Goal: Information Seeking & Learning: Find specific fact

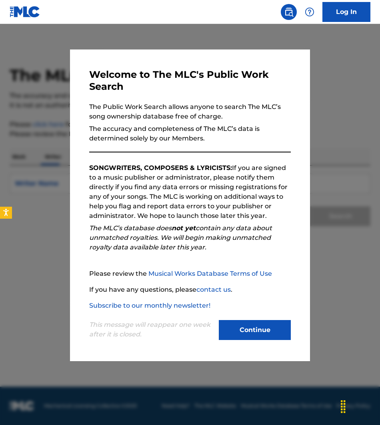
click at [246, 329] on button "Continue" at bounding box center [255, 330] width 72 height 20
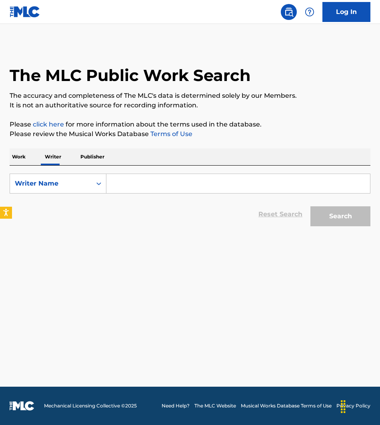
click at [345, 6] on link "Log In" at bounding box center [346, 12] width 48 height 20
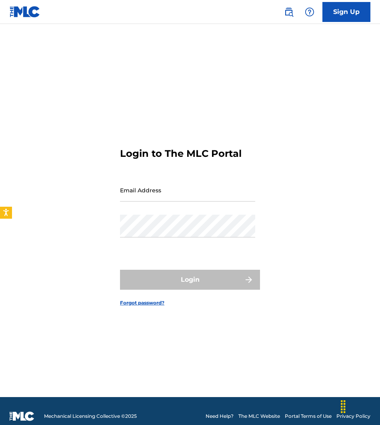
click at [177, 199] on input "Email Address" at bounding box center [187, 190] width 135 height 23
type input "[EMAIL_ADDRESS][DOMAIN_NAME]"
click at [201, 211] on div "Email Address [EMAIL_ADDRESS][DOMAIN_NAME]" at bounding box center [187, 197] width 135 height 36
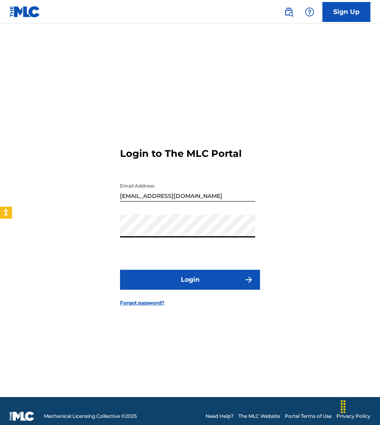
click at [217, 278] on button "Login" at bounding box center [190, 280] width 140 height 20
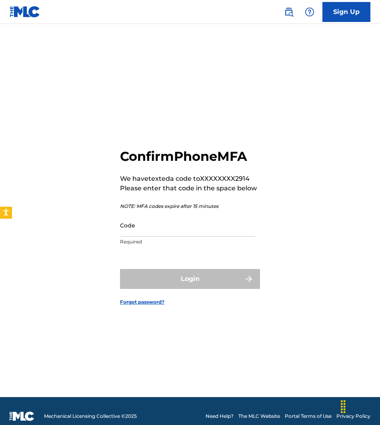
click at [216, 235] on input "Code" at bounding box center [187, 225] width 135 height 23
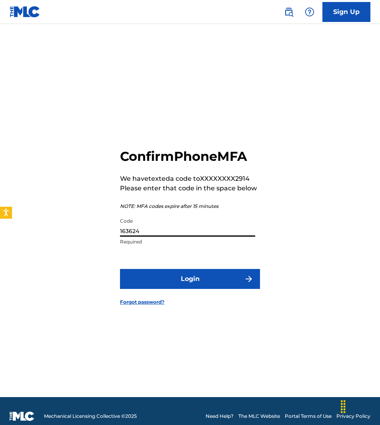
type input "163624"
click at [169, 283] on button "Login" at bounding box center [190, 279] width 140 height 20
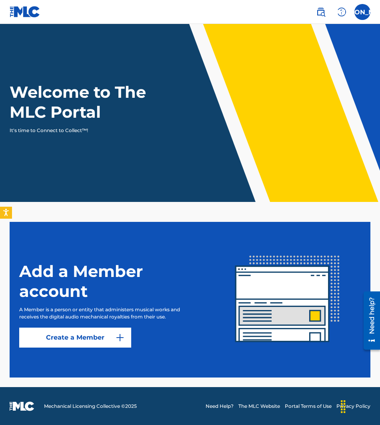
scroll to position [0, 0]
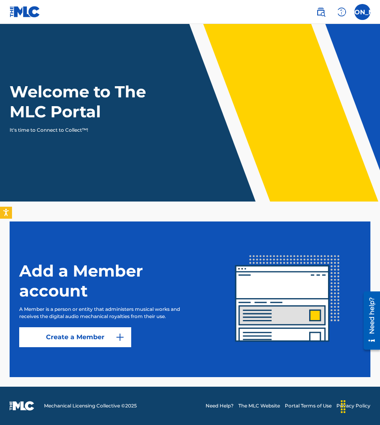
click at [326, 6] on link at bounding box center [320, 12] width 16 height 16
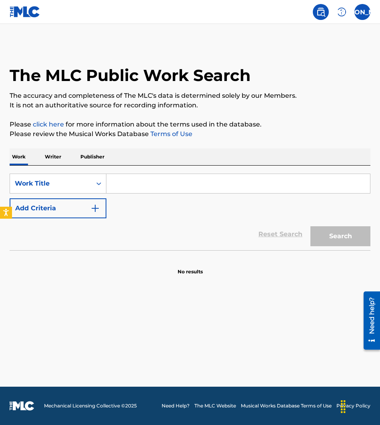
click at [54, 159] on p "Writer" at bounding box center [52, 157] width 21 height 17
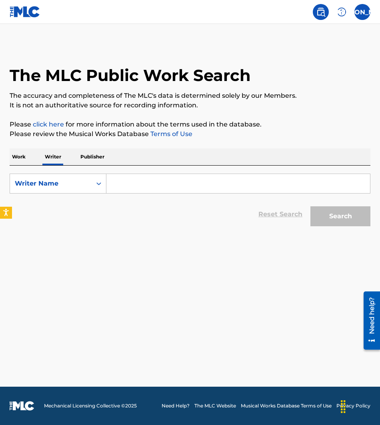
click at [147, 183] on input "Search Form" at bounding box center [237, 183] width 263 height 19
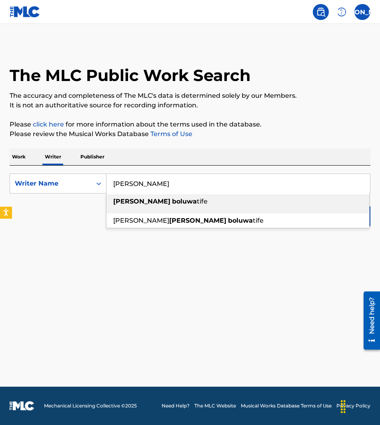
click at [172, 199] on strong "boluwa" at bounding box center [184, 202] width 25 height 8
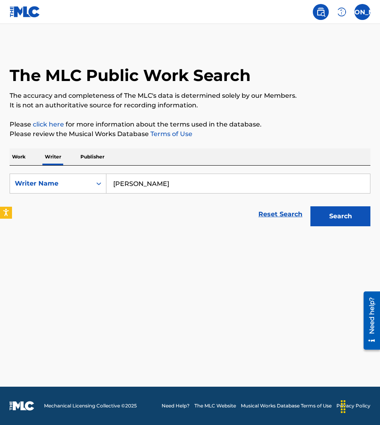
click at [346, 215] on button "Search" at bounding box center [340, 217] width 60 height 20
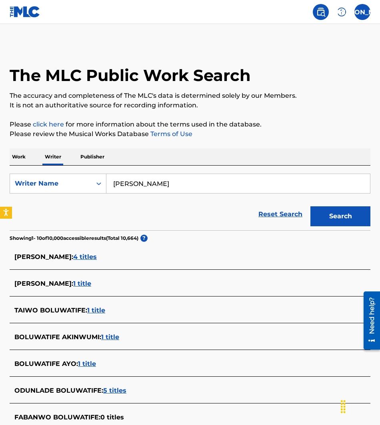
click at [97, 257] on span "4 titles" at bounding box center [85, 257] width 24 height 8
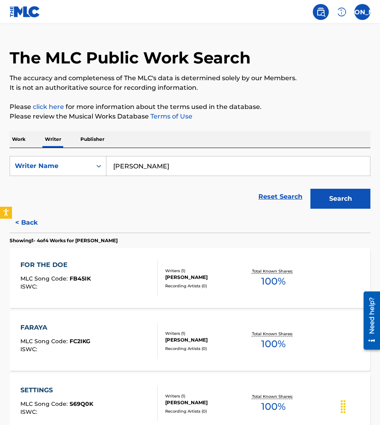
scroll to position [8, 0]
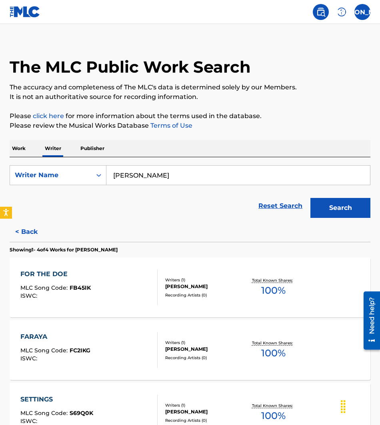
click at [26, 231] on button "< Back" at bounding box center [34, 232] width 48 height 20
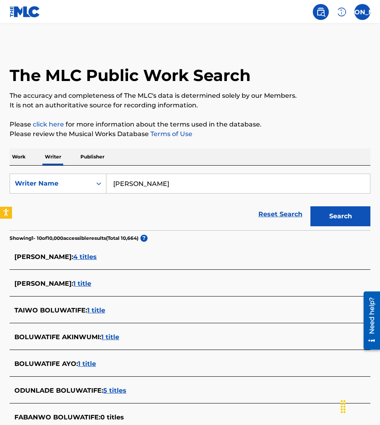
scroll to position [0, 0]
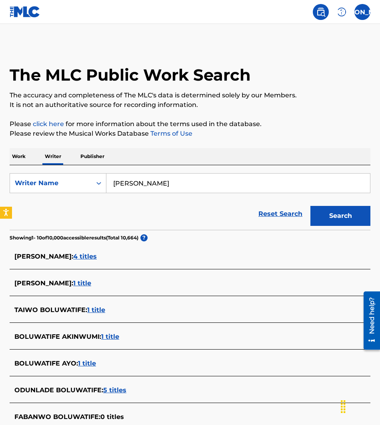
click at [187, 187] on input "[PERSON_NAME]" at bounding box center [237, 183] width 263 height 19
type input "[PERSON_NAME] agunsoye"
click at [322, 213] on button "Search" at bounding box center [340, 216] width 60 height 20
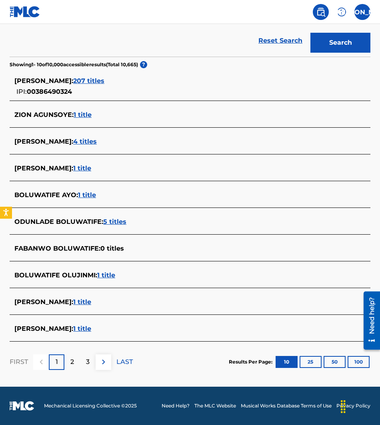
scroll to position [61, 0]
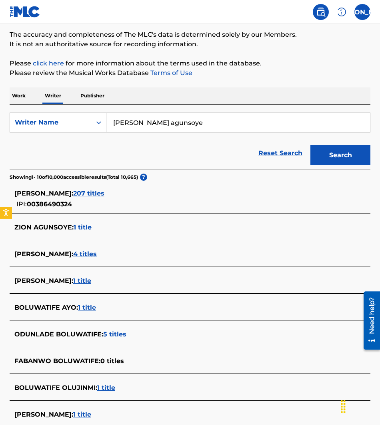
click at [45, 206] on span "00386490324" at bounding box center [49, 205] width 45 height 8
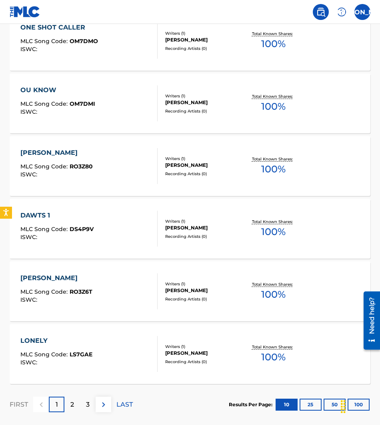
scroll to position [549, 0]
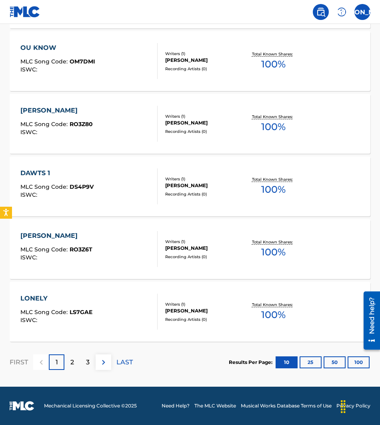
click at [357, 364] on button "100" at bounding box center [358, 363] width 22 height 12
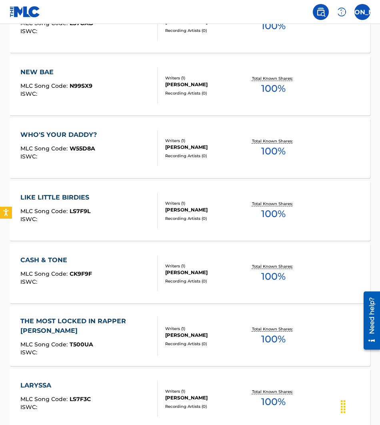
scroll to position [904, 0]
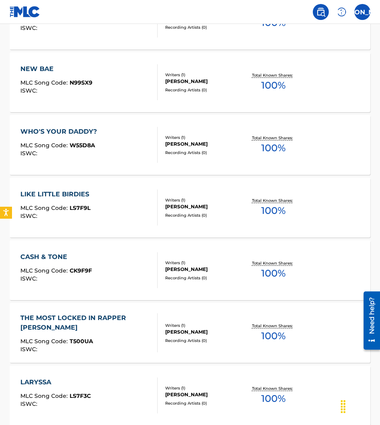
click at [65, 199] on div "LIKE LITTLE BIRDIES" at bounding box center [56, 195] width 73 height 10
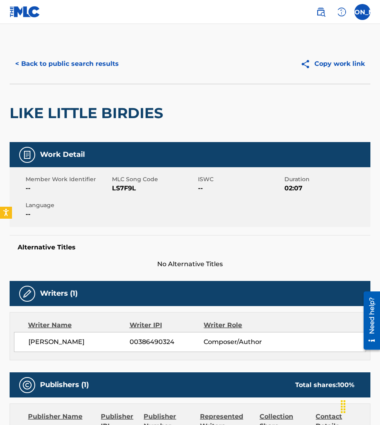
click at [58, 68] on button "< Back to public search results" at bounding box center [67, 64] width 115 height 20
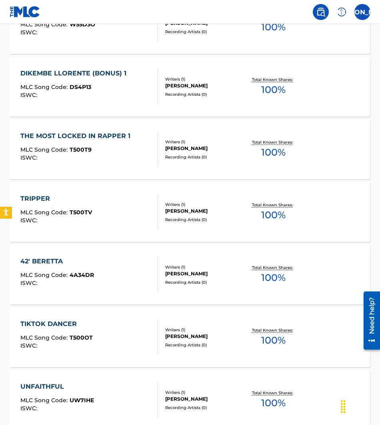
scroll to position [1408, 0]
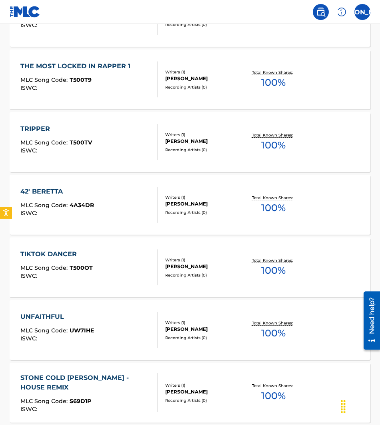
click at [55, 256] on div "TIKTOK DANCER" at bounding box center [56, 255] width 72 height 10
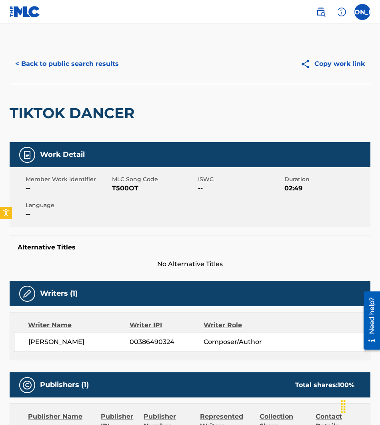
click at [81, 71] on button "< Back to public search results" at bounding box center [67, 64] width 115 height 20
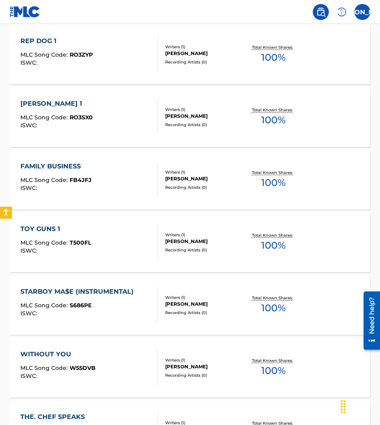
scroll to position [1936, 0]
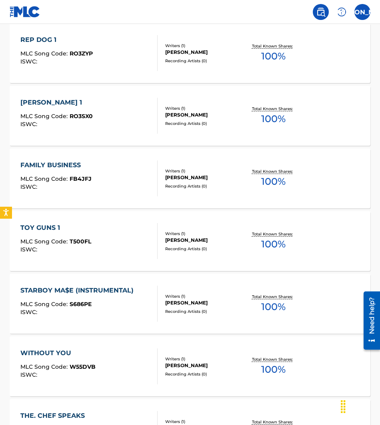
click at [54, 163] on div "FAMILY BUSINESS" at bounding box center [55, 166] width 71 height 10
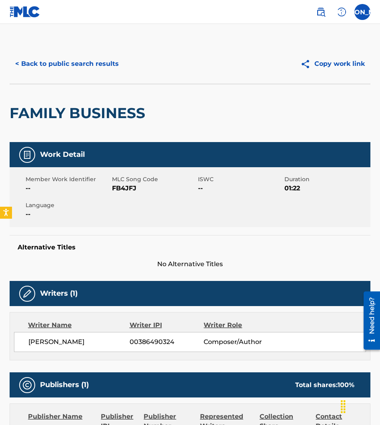
click at [40, 67] on button "< Back to public search results" at bounding box center [67, 64] width 115 height 20
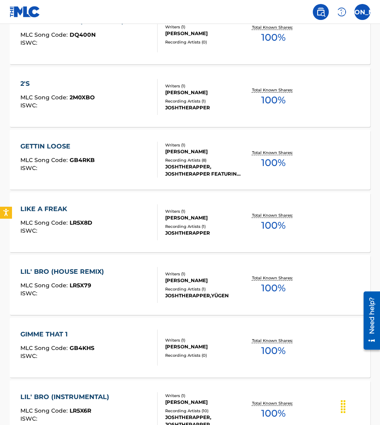
scroll to position [6193, 0]
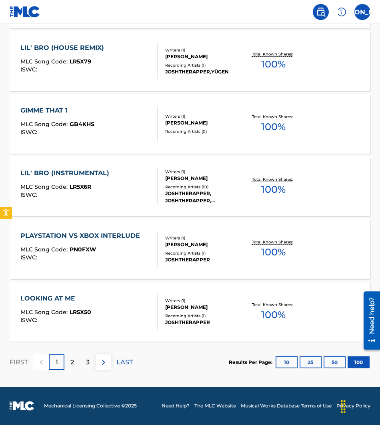
click at [95, 363] on button at bounding box center [103, 363] width 16 height 16
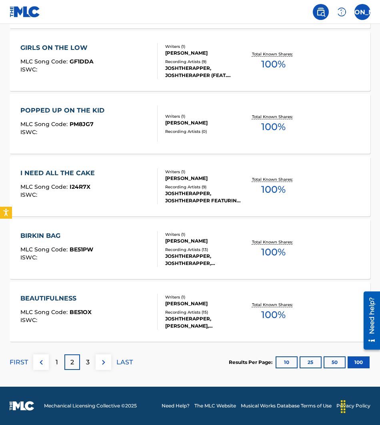
click at [110, 365] on button at bounding box center [103, 363] width 16 height 16
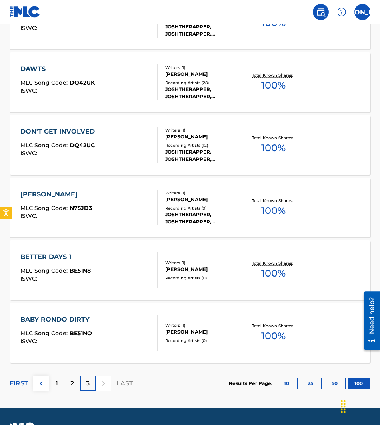
scroll to position [338, 0]
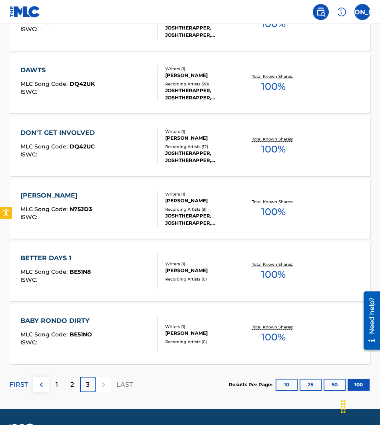
click at [205, 149] on div "Recording Artists ( 12 )" at bounding box center [204, 147] width 78 height 6
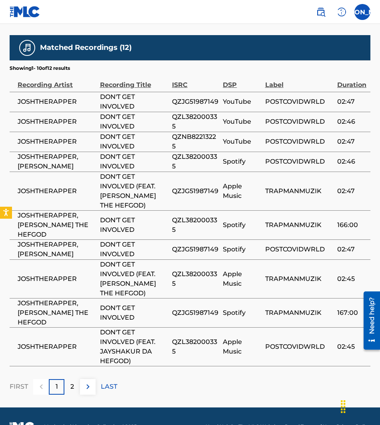
scroll to position [467, 0]
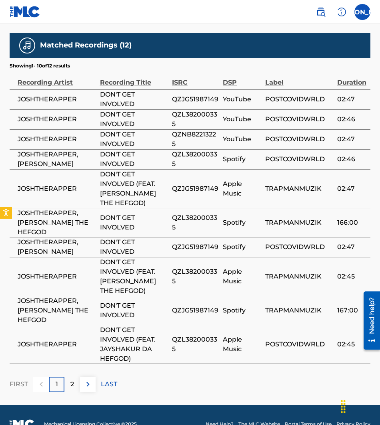
click at [81, 377] on button at bounding box center [88, 385] width 16 height 16
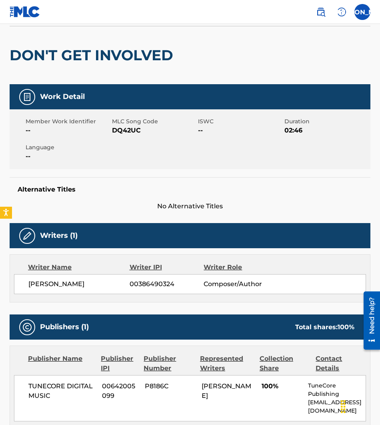
scroll to position [0, 0]
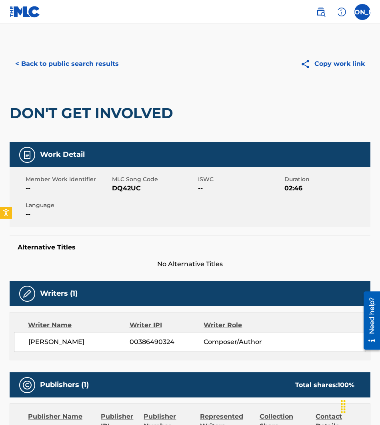
click at [49, 58] on button "< Back to public search results" at bounding box center [67, 64] width 115 height 20
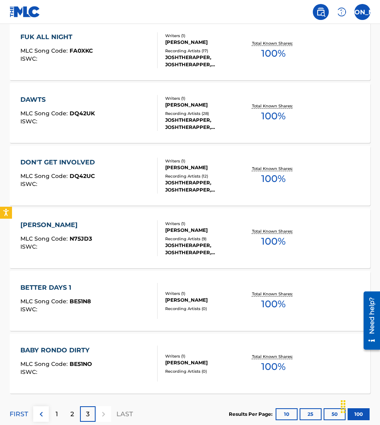
scroll to position [309, 0]
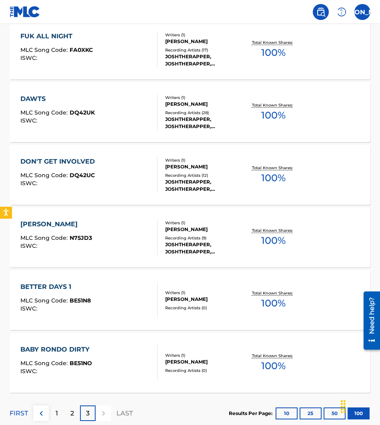
click at [181, 114] on div "Recording Artists ( 28 )" at bounding box center [204, 113] width 78 height 6
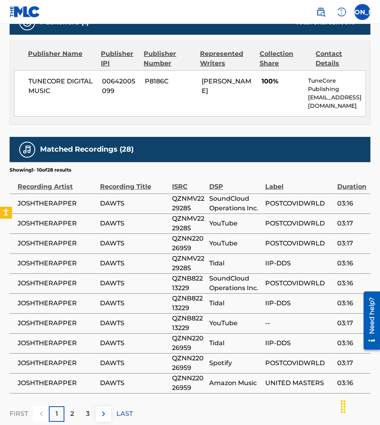
scroll to position [411, 0]
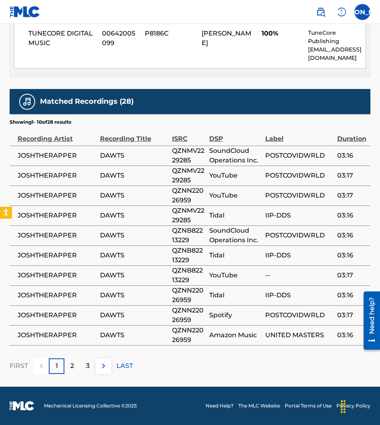
click at [126, 366] on p "LAST" at bounding box center [124, 367] width 16 height 10
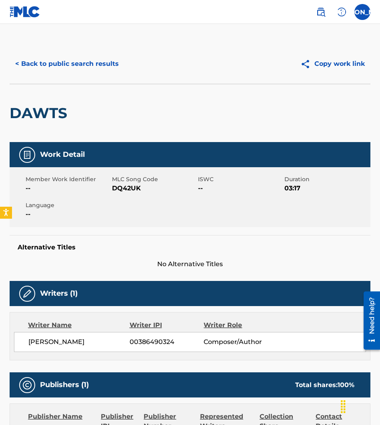
scroll to position [0, 0]
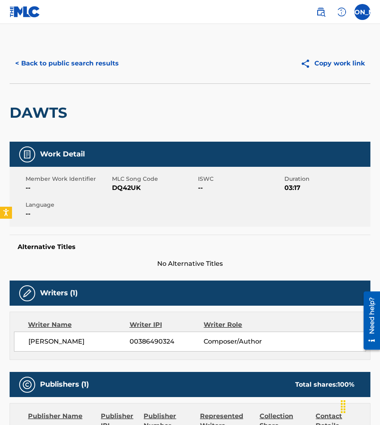
click at [24, 67] on button "< Back to public search results" at bounding box center [67, 64] width 115 height 20
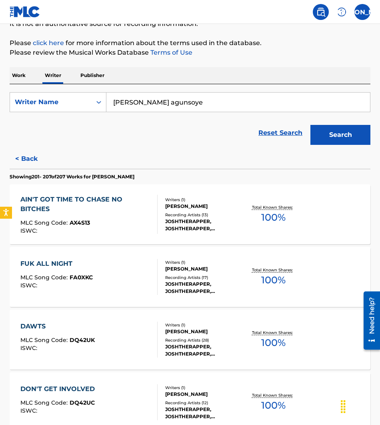
scroll to position [80, 0]
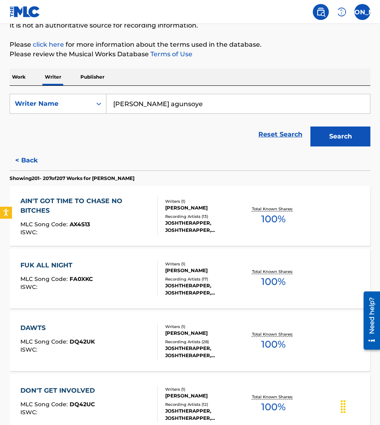
click at [38, 155] on button "< Back" at bounding box center [34, 161] width 48 height 20
